Goal: Task Accomplishment & Management: Use online tool/utility

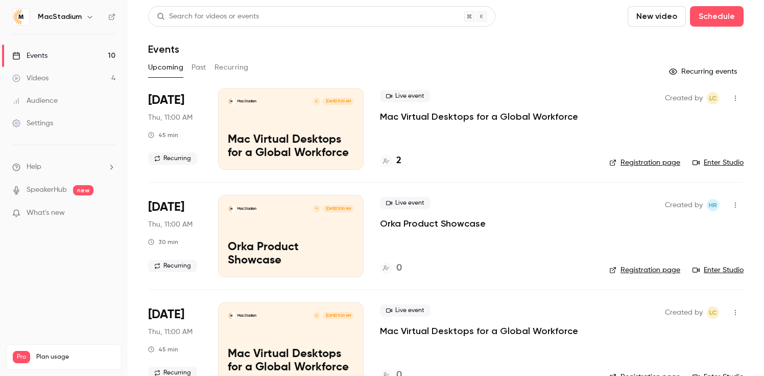
click at [715, 162] on link "Enter Studio" at bounding box center [718, 162] width 51 height 10
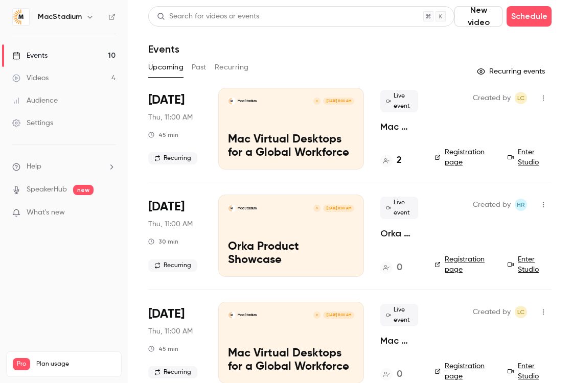
click at [386, 161] on icon at bounding box center [386, 161] width 6 height 6
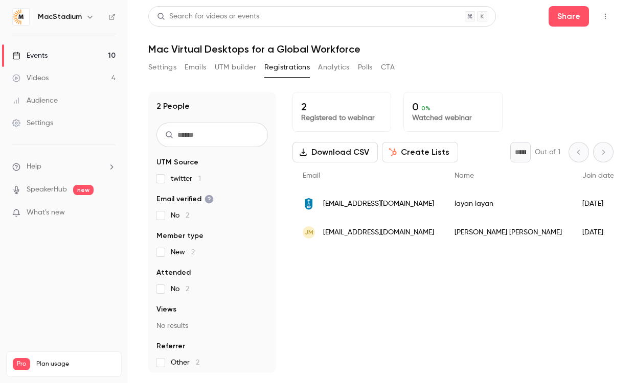
click at [235, 66] on button "UTM builder" at bounding box center [235, 67] width 41 height 16
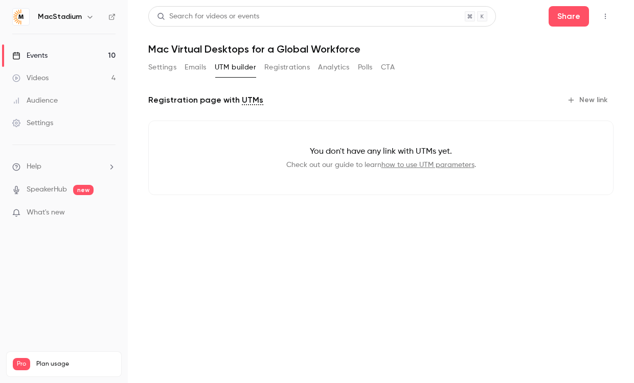
click at [270, 60] on button "Registrations" at bounding box center [286, 67] width 45 height 16
